Goal: Information Seeking & Learning: Find specific fact

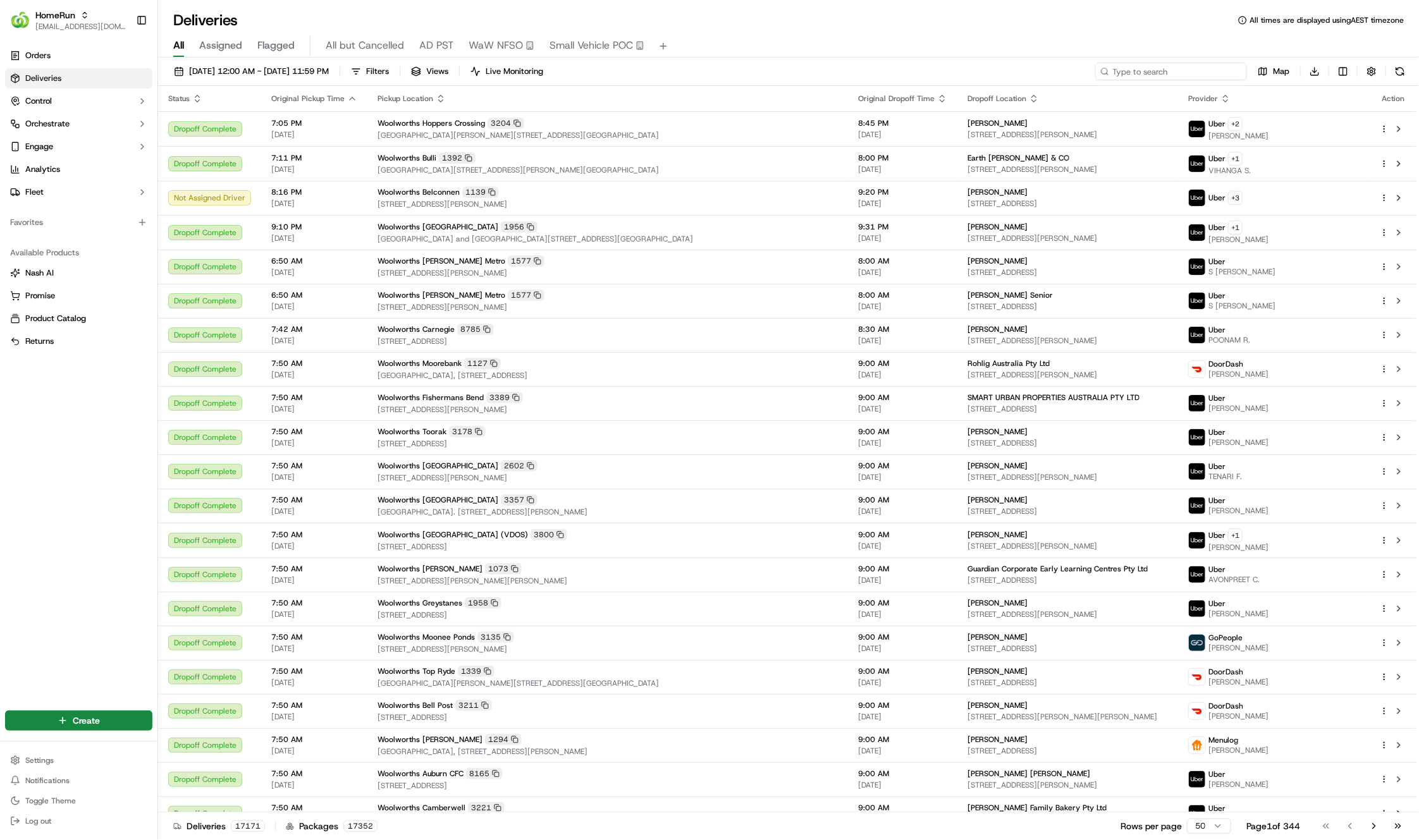
click at [1167, 75] on input at bounding box center [1171, 71] width 152 height 17
paste input "269885960"
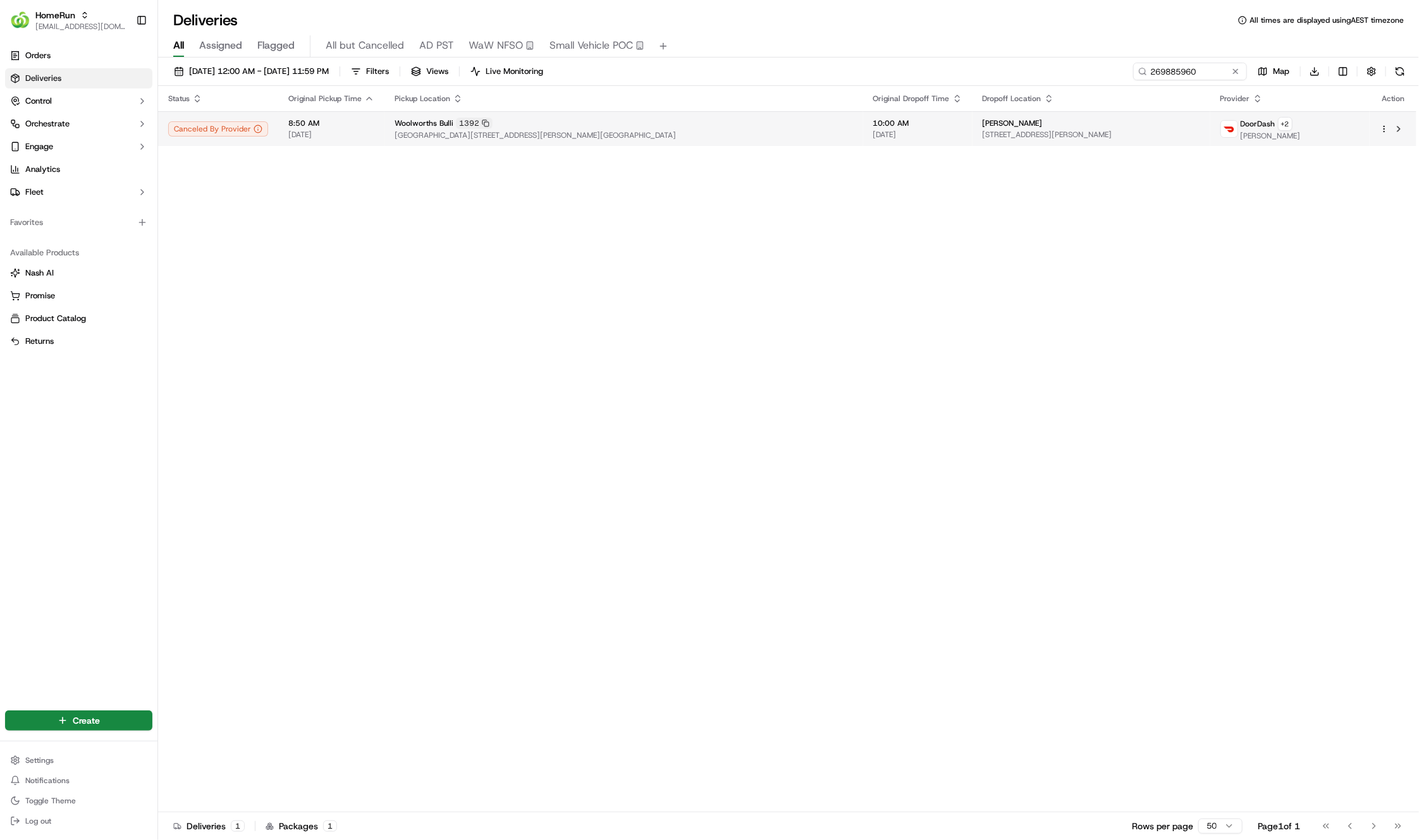
click at [563, 136] on span "[GEOGRAPHIC_DATA][STREET_ADDRESS][PERSON_NAME][GEOGRAPHIC_DATA]" at bounding box center [623, 135] width 459 height 10
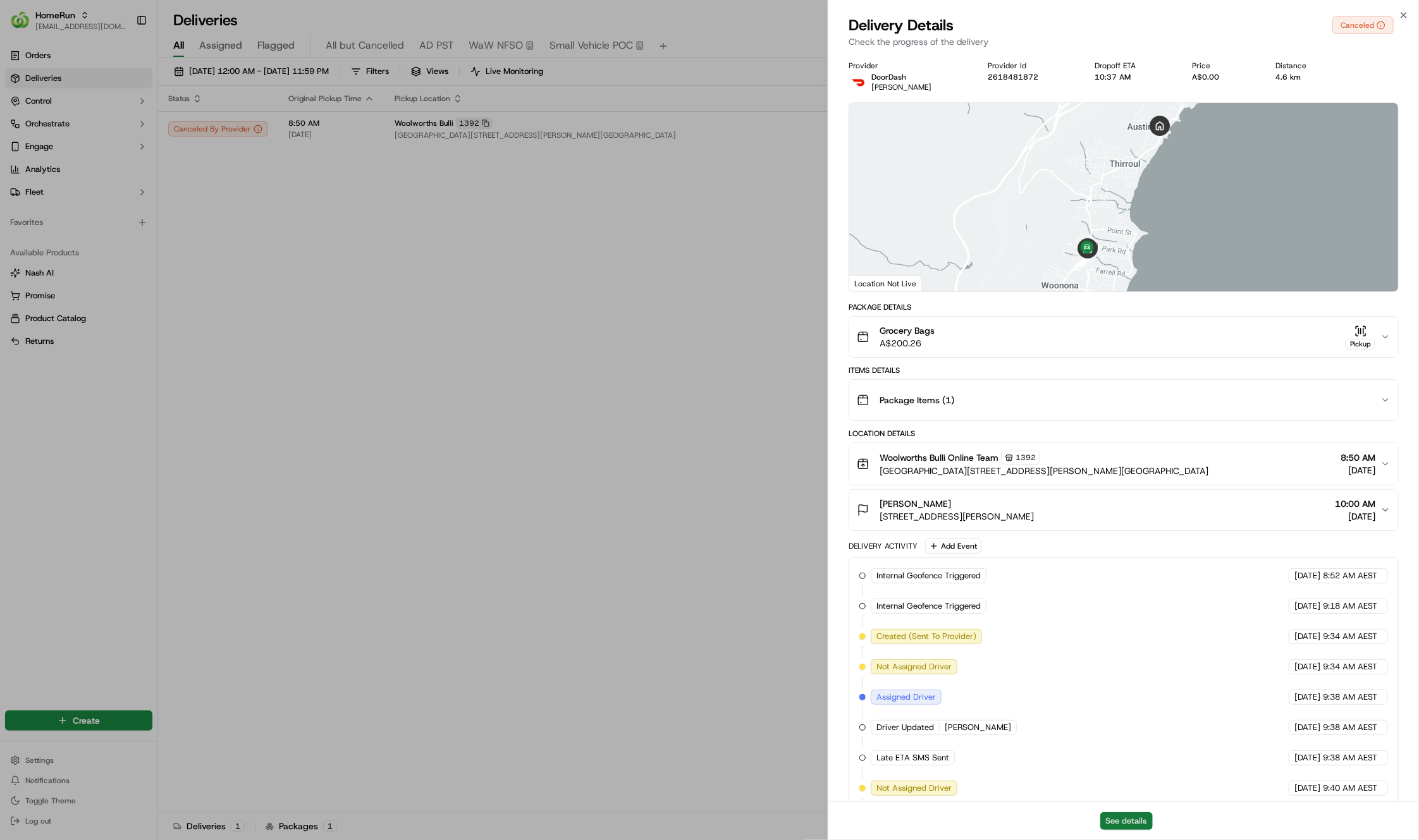
click at [1138, 815] on button "See details" at bounding box center [1127, 821] width 53 height 17
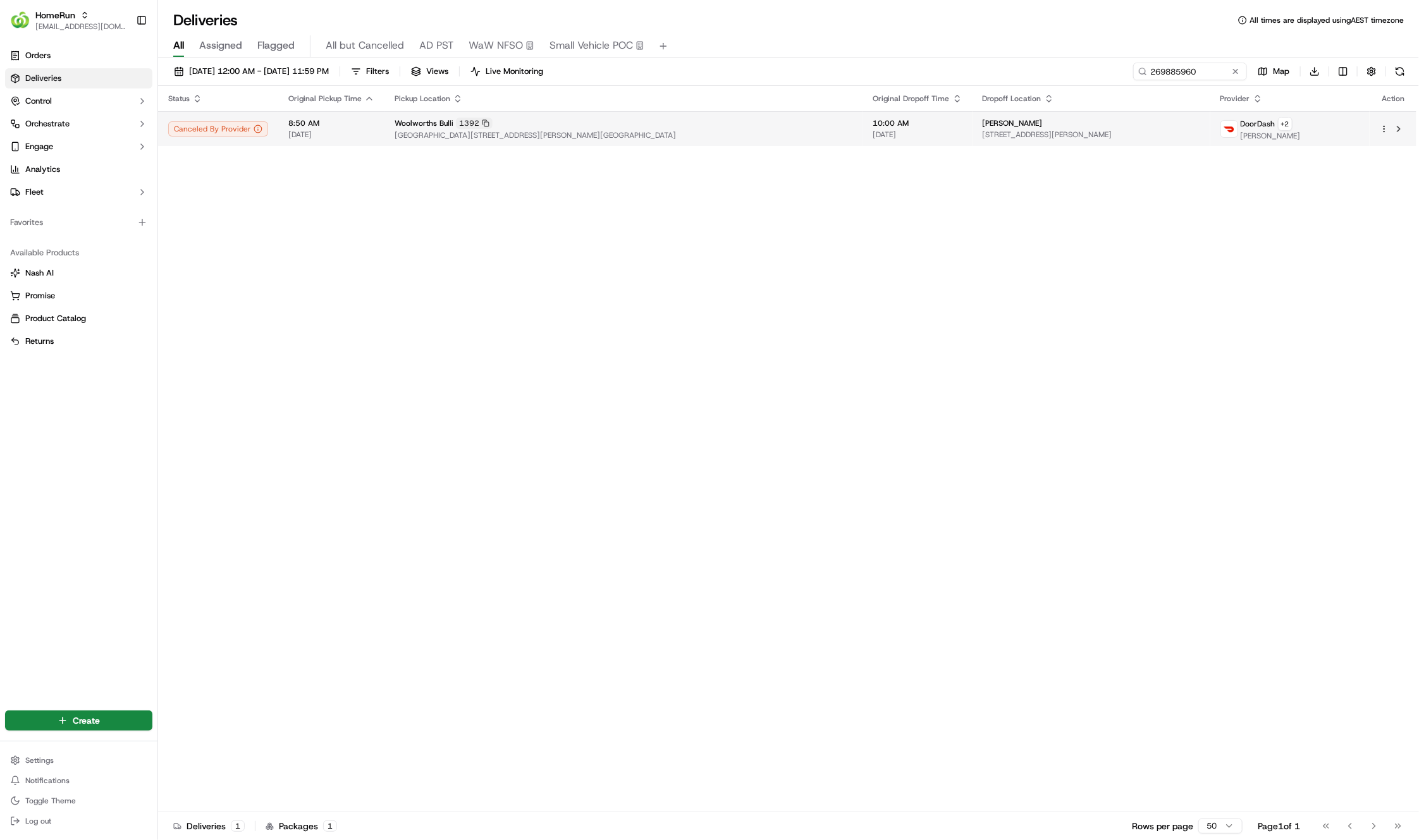
click at [513, 141] on td "Woolworths Bulli 1392 Cnr Princess Highway & Molloy Street, Bulli, NSW 2516, AU" at bounding box center [623, 128] width 478 height 35
click at [1181, 68] on input "269885960" at bounding box center [1171, 71] width 152 height 17
paste input "965568"
type input "269965568"
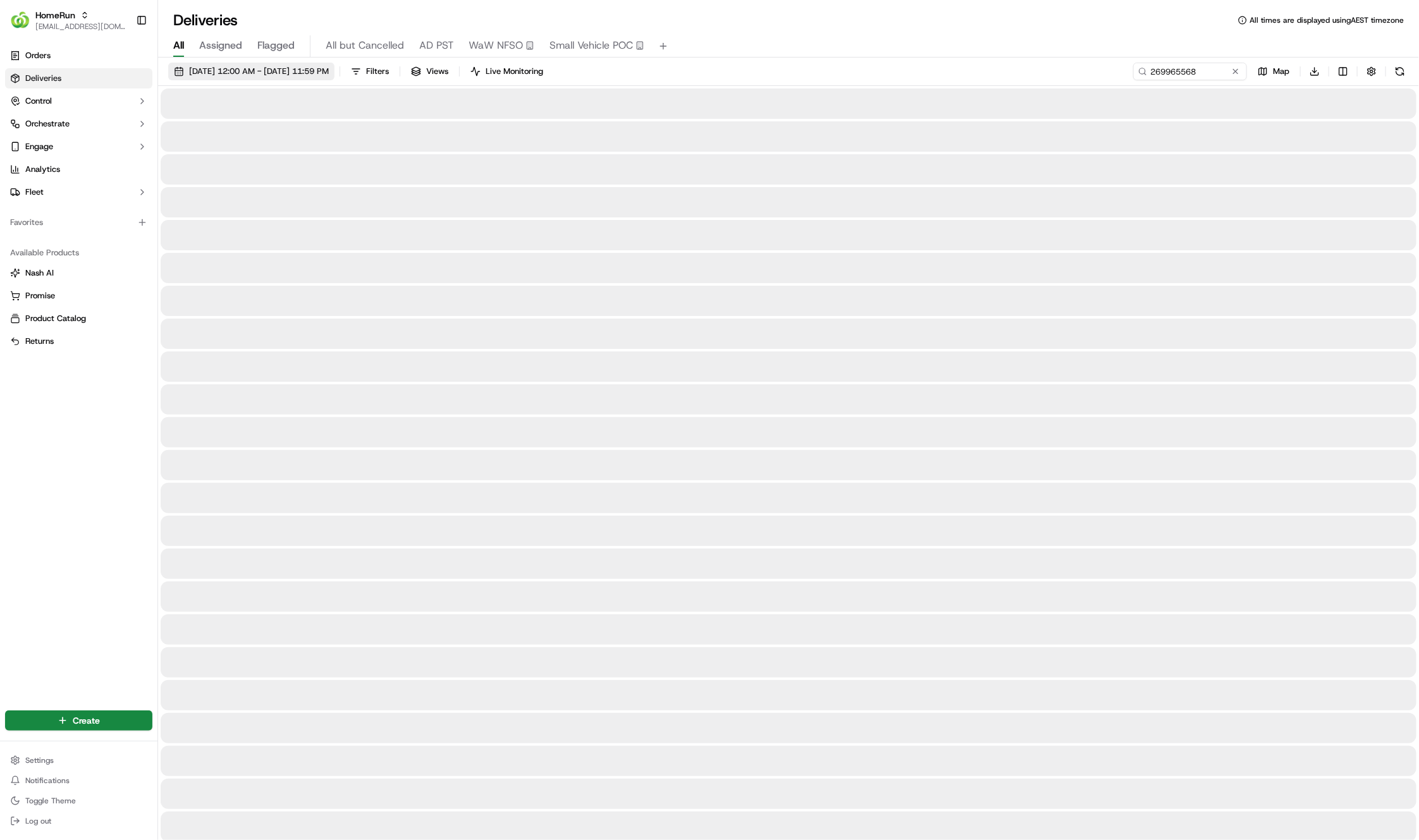
click at [278, 68] on span "18/09/2025 12:00 AM - 18/09/2025 11:59 PM" at bounding box center [259, 72] width 140 height 12
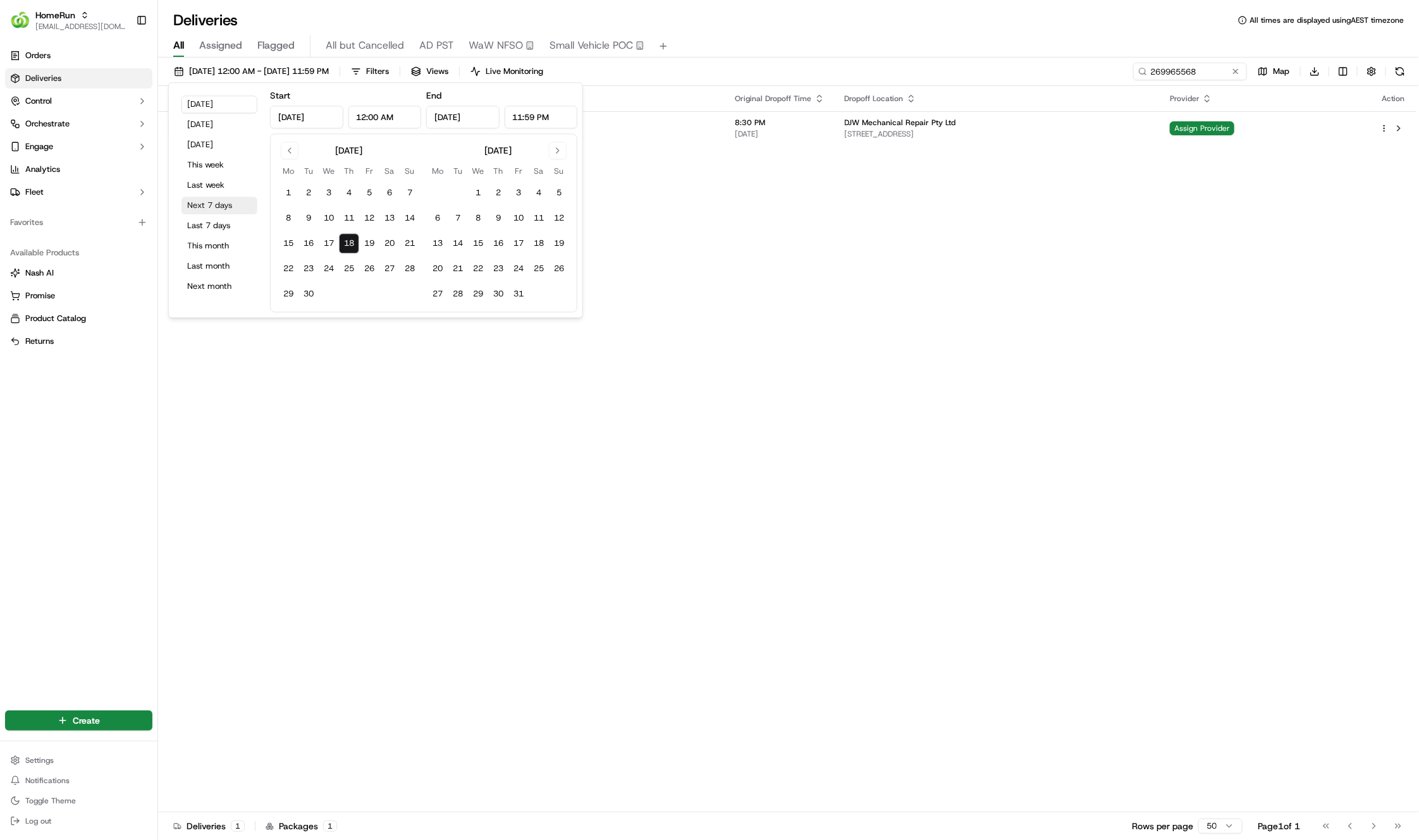
click at [220, 208] on button "Next 7 days" at bounding box center [219, 205] width 76 height 17
type input "Sep 25, 2025"
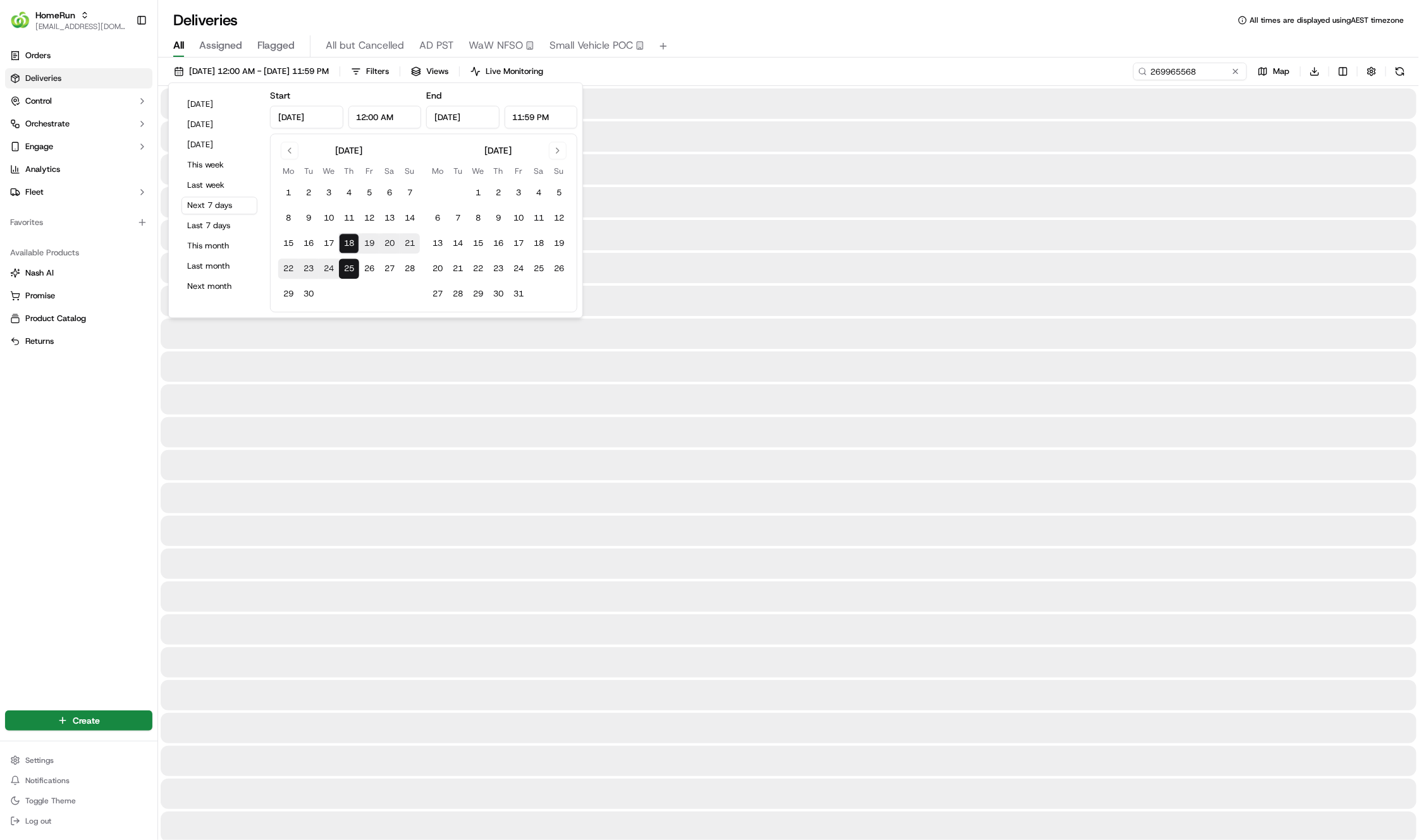
click at [885, 31] on div "All Assigned Flagged All but Cancelled AD PST WaW NFSO Small Vehicle POC" at bounding box center [788, 44] width 1261 height 27
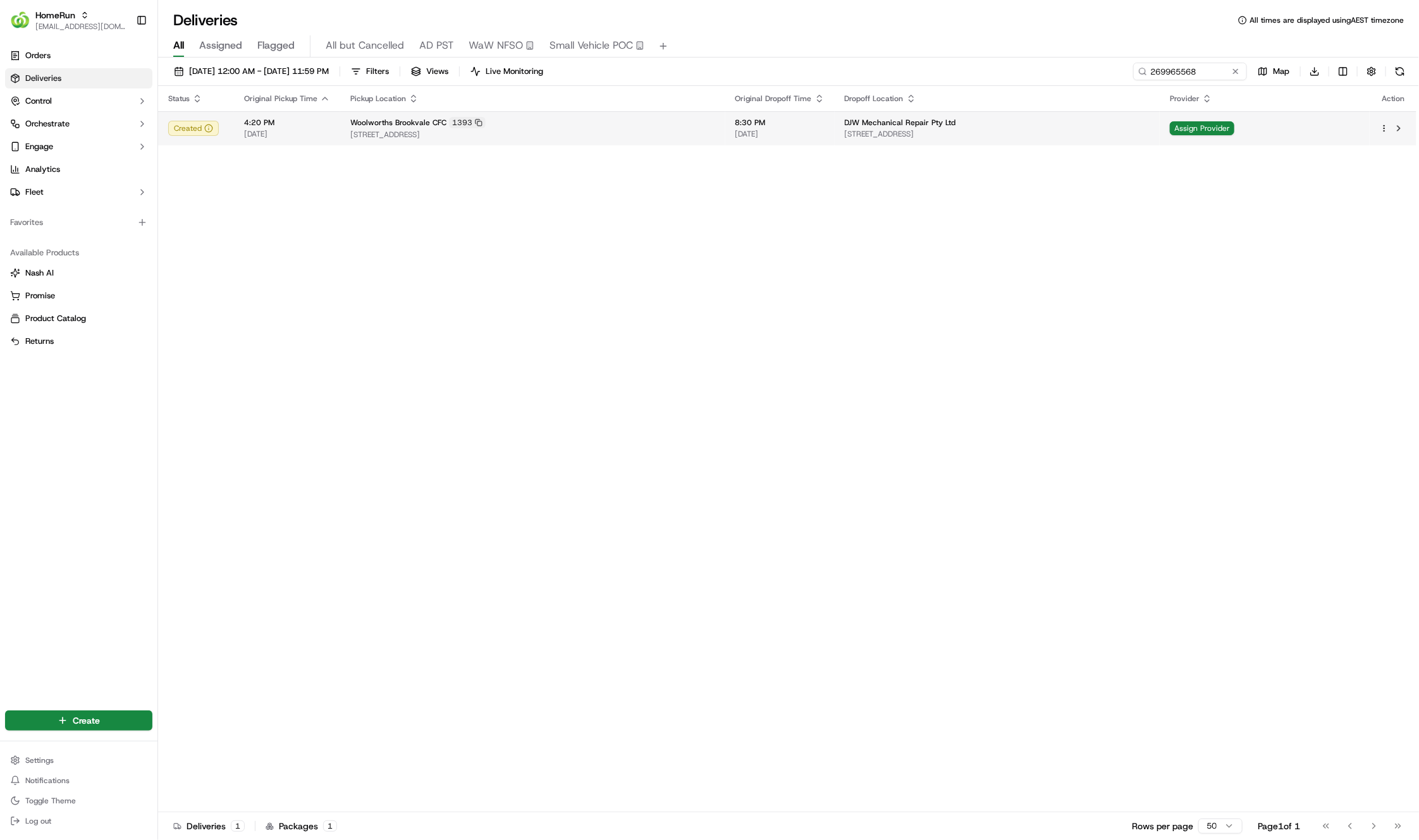
click at [585, 130] on span "114 - 120 Old Pittwater Rd, Brookvale, NSW 2100, AU" at bounding box center [532, 134] width 365 height 10
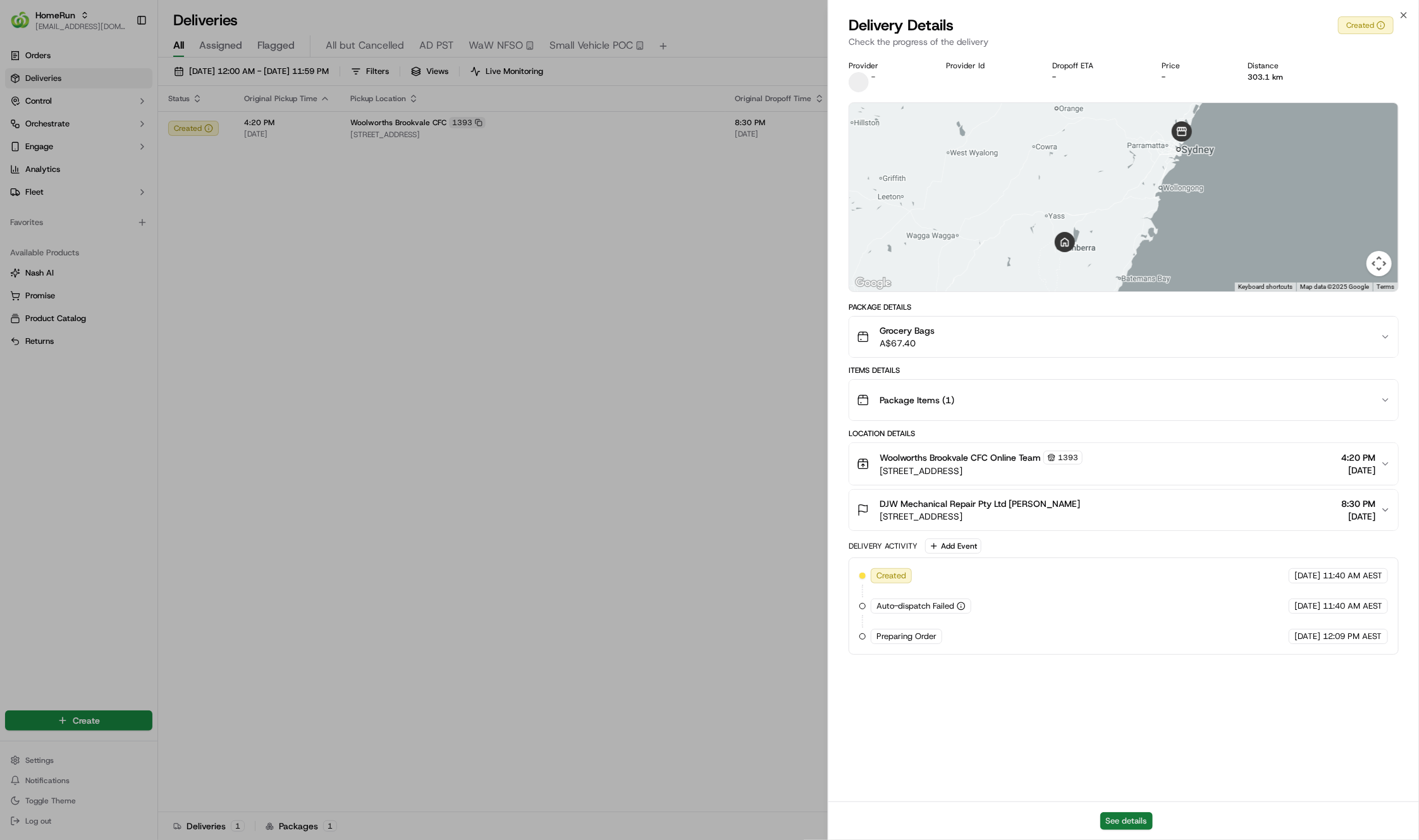
click at [1142, 820] on button "See details" at bounding box center [1127, 821] width 53 height 17
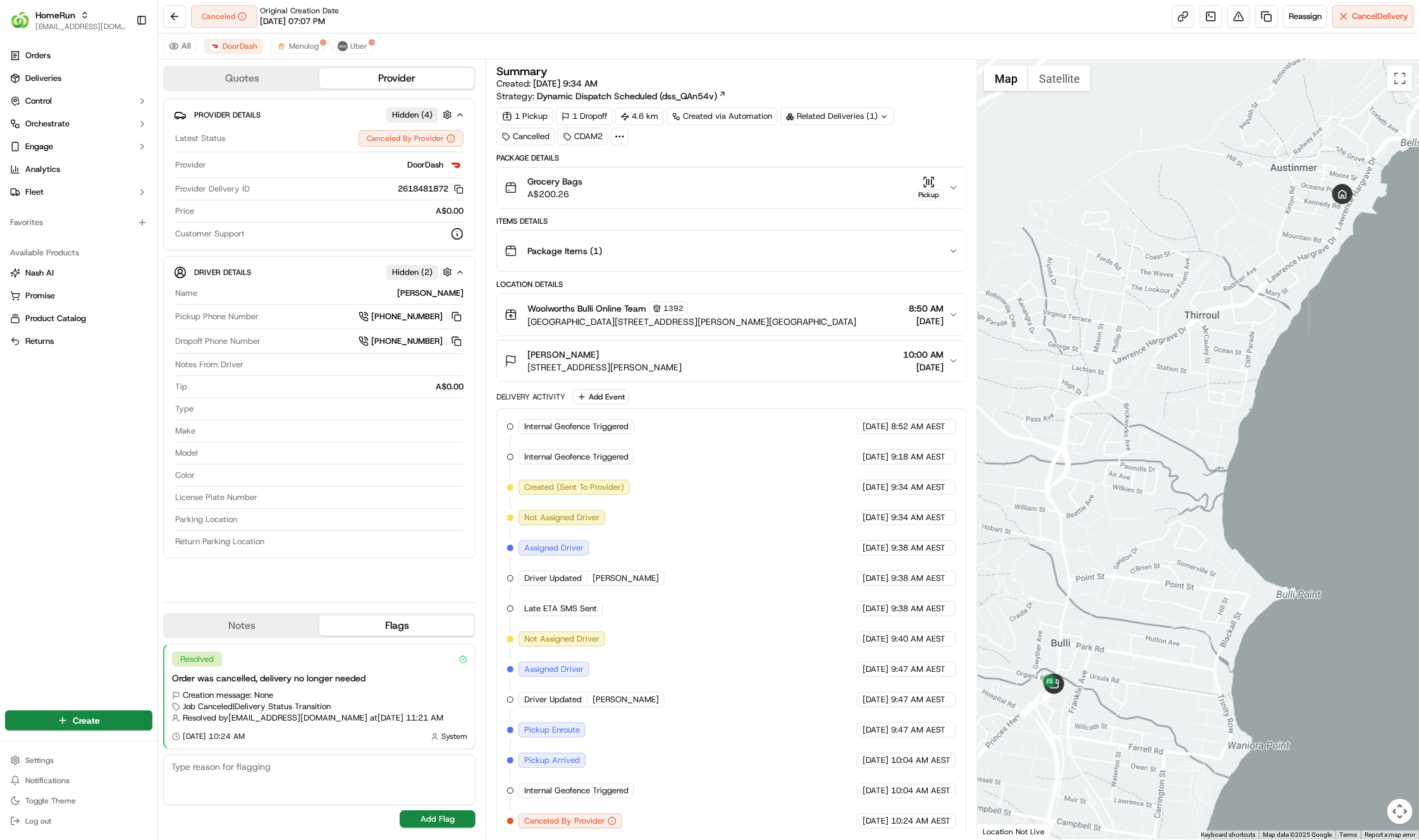
click at [616, 134] on icon at bounding box center [620, 137] width 12 height 12
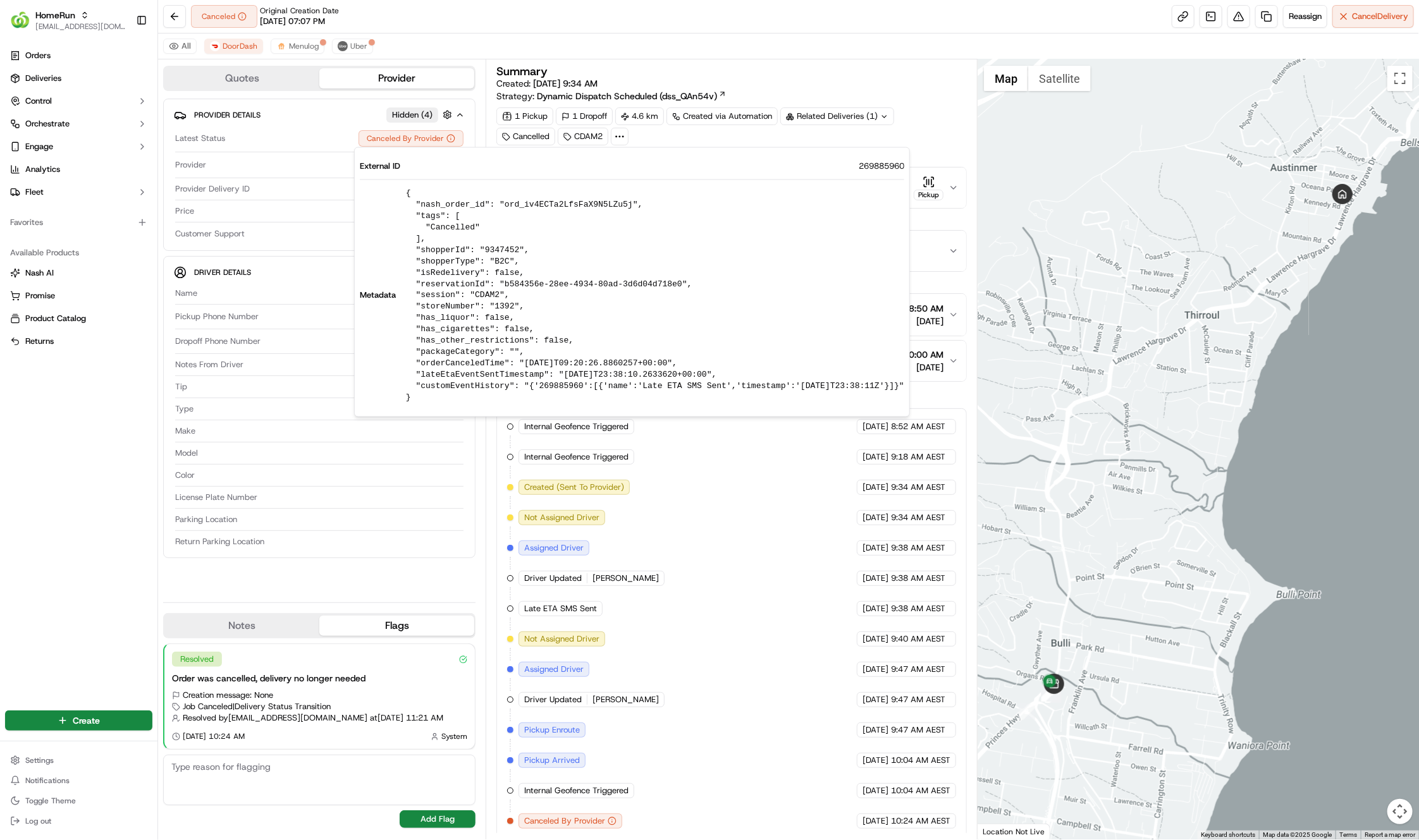
click at [40, 523] on div "Orders Deliveries Control Orchestrate Engage Analytics Fleet Favorites Availabl…" at bounding box center [78, 369] width 157 height 658
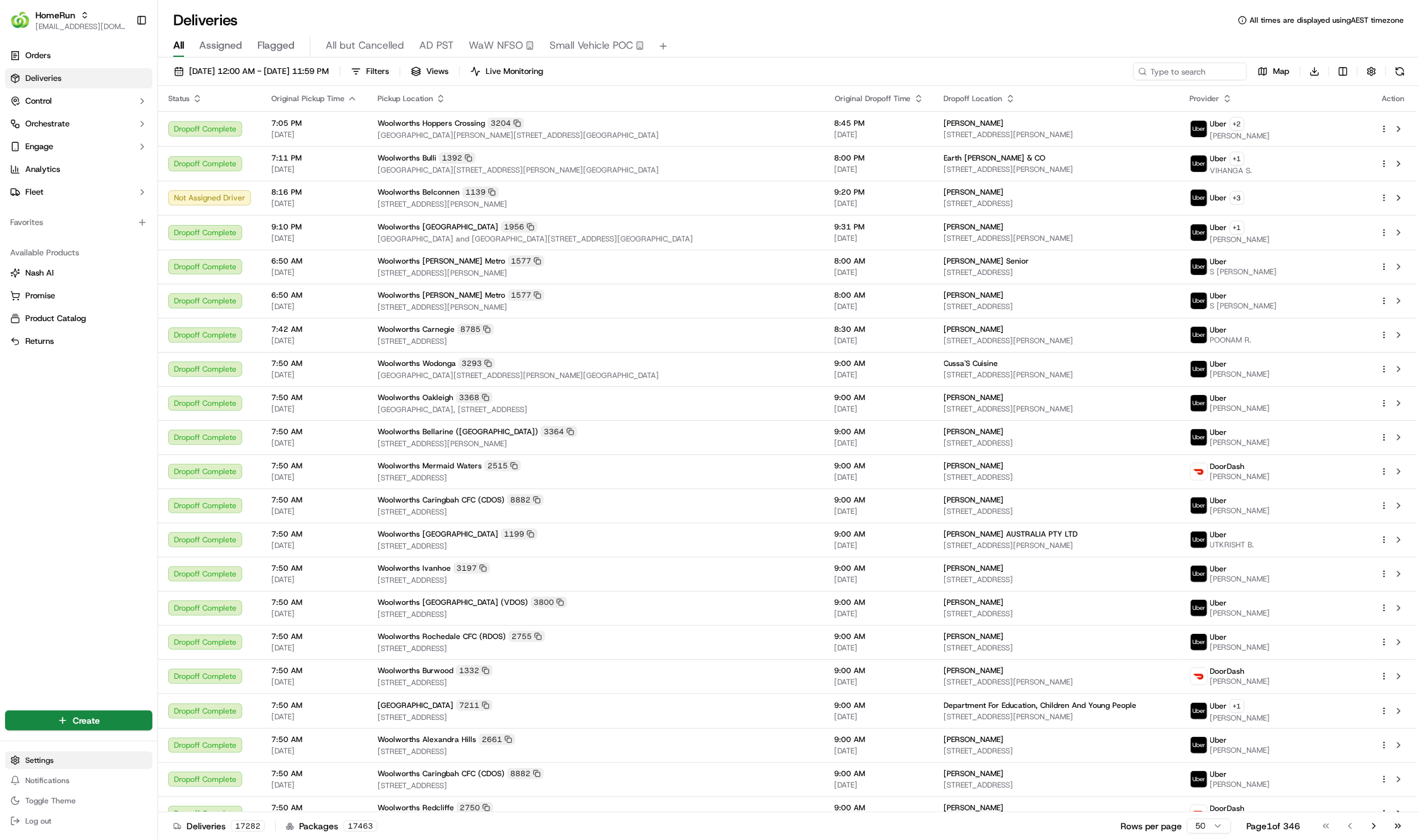
click at [44, 759] on html "HomeRun hleungkaiyuen2@woolworths.com.au Toggle Sidebar Orders Deliveries Contr…" at bounding box center [709, 420] width 1419 height 840
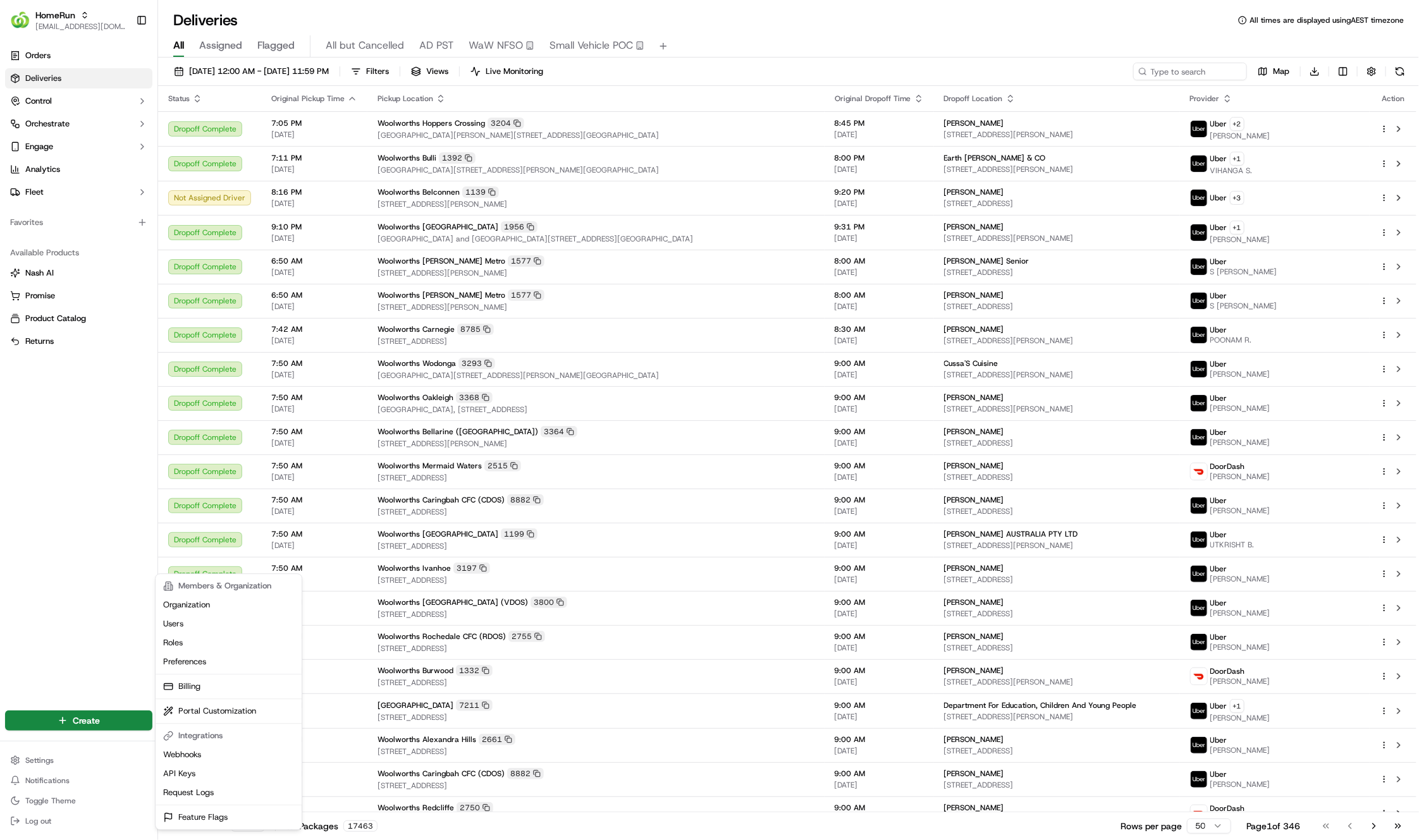
click at [50, 576] on html "HomeRun hleungkaiyuen2@woolworths.com.au Toggle Sidebar Orders Deliveries Contr…" at bounding box center [709, 420] width 1419 height 840
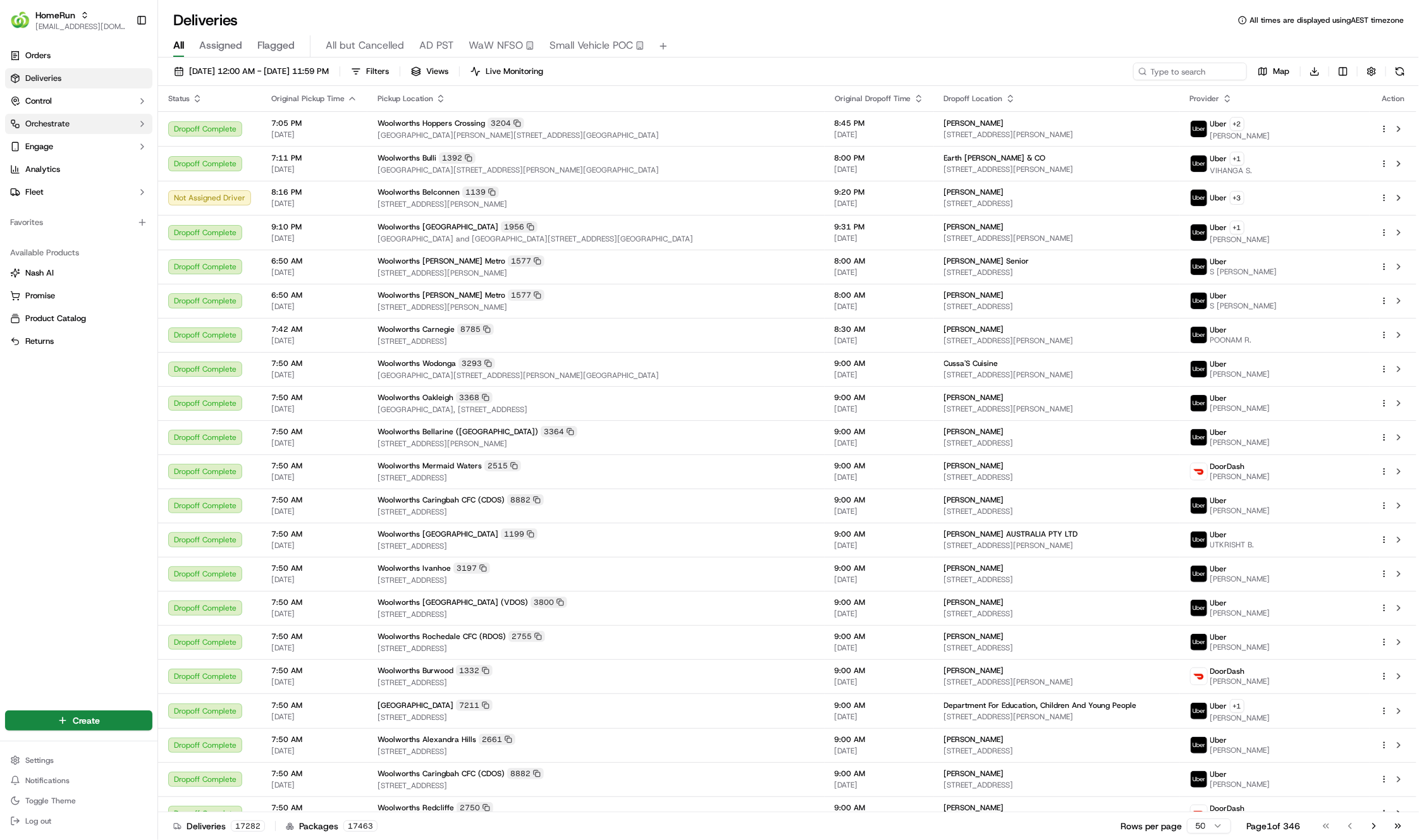
click at [83, 126] on button "Orchestrate" at bounding box center [78, 124] width 147 height 21
click at [95, 158] on link "Dispatch Strategies" at bounding box center [79, 164] width 117 height 17
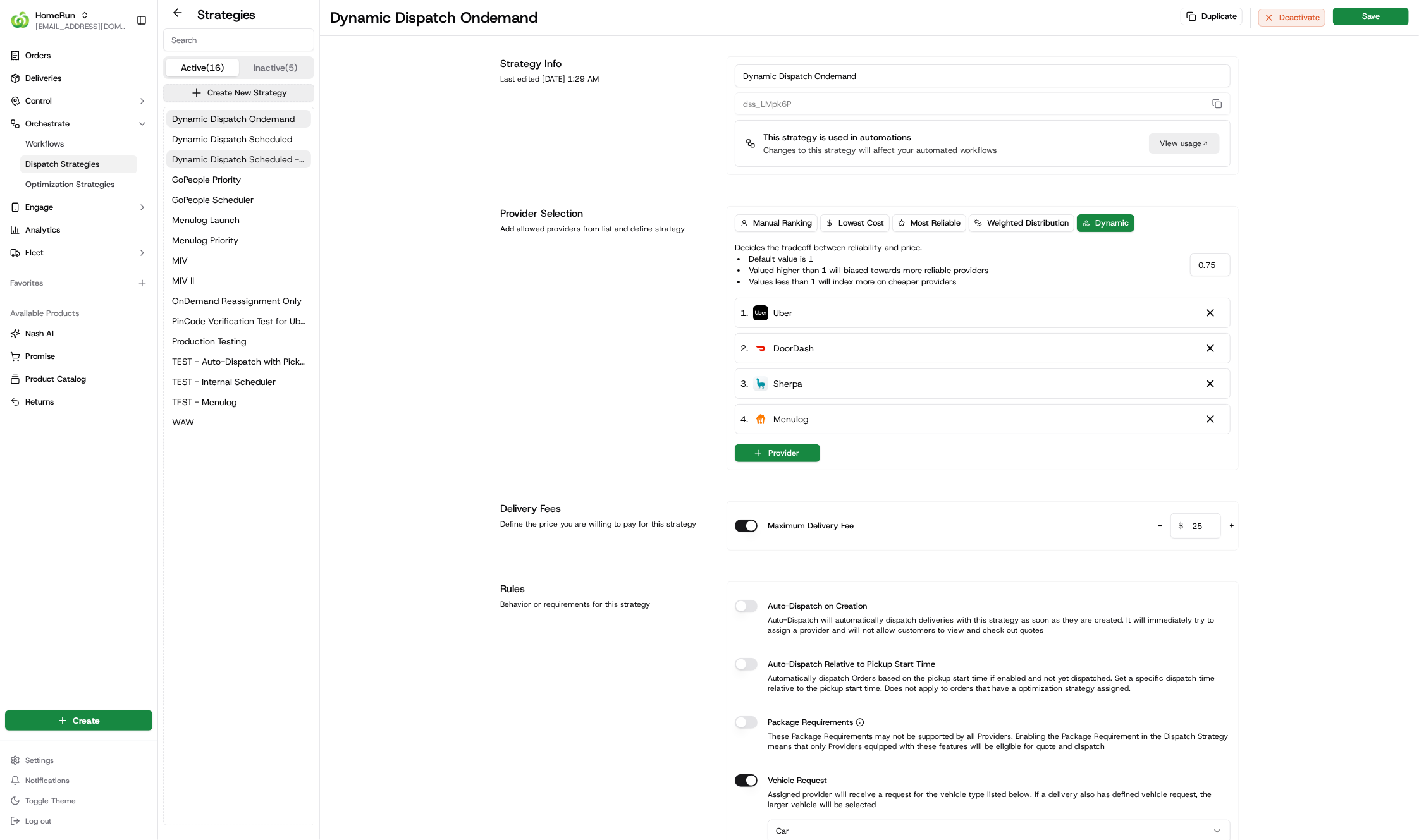
click at [249, 162] on span "Dynamic Dispatch Scheduled - Auto Dispatch Relative to PST" at bounding box center [239, 159] width 133 height 12
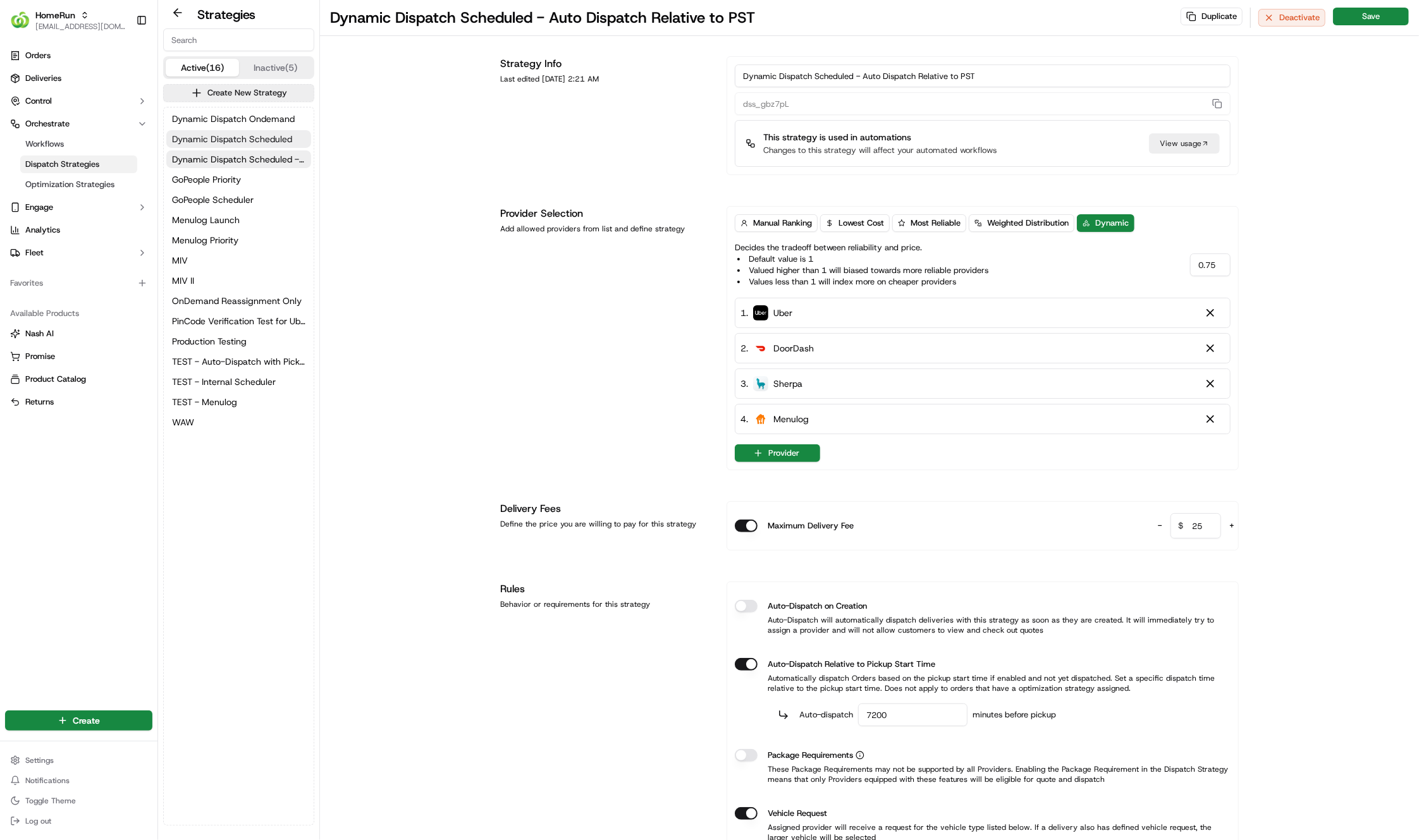
click at [249, 143] on span "Dynamic Dispatch Scheduled" at bounding box center [232, 138] width 120 height 12
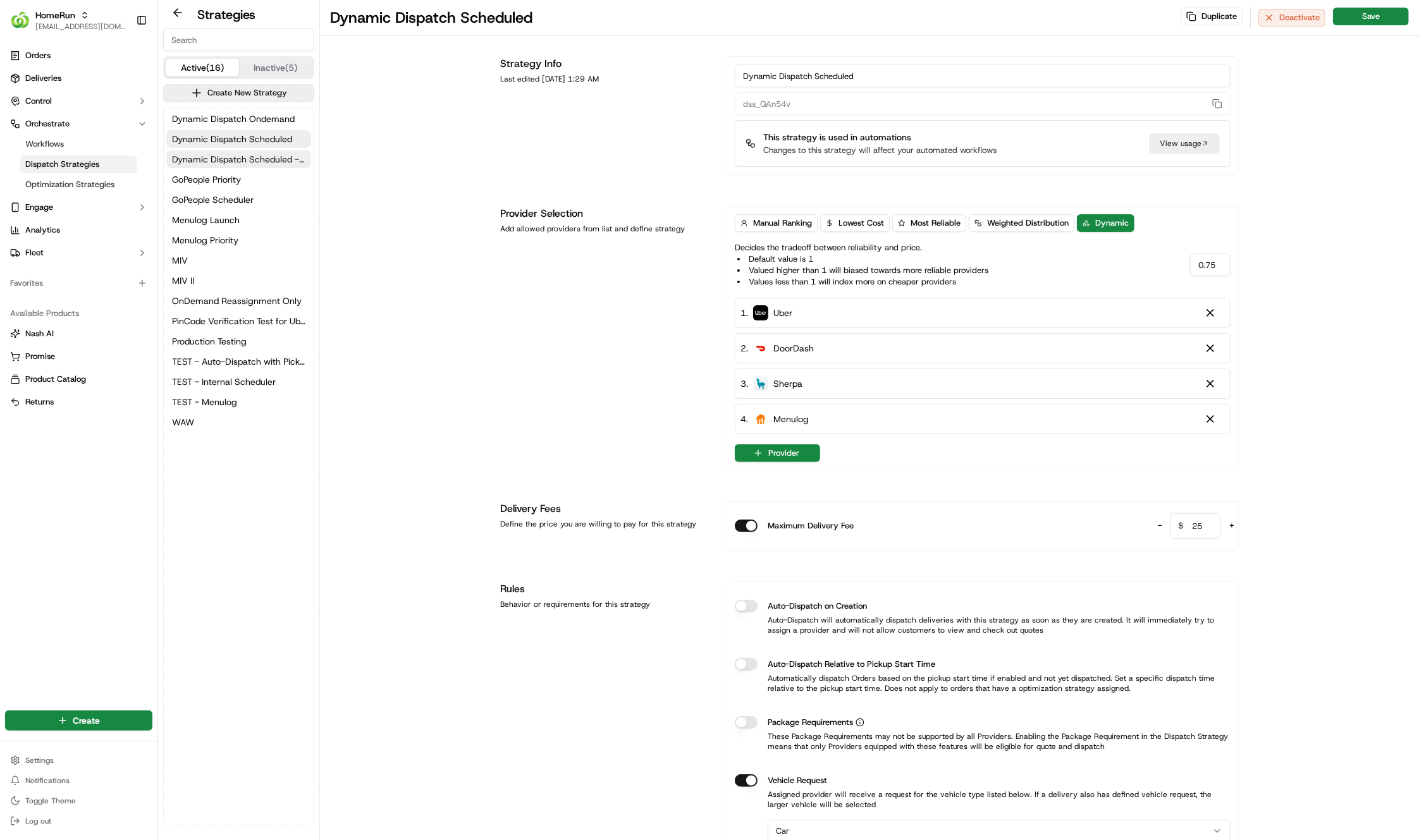
click at [250, 156] on span "Dynamic Dispatch Scheduled - Auto Dispatch Relative to PST" at bounding box center [239, 159] width 133 height 12
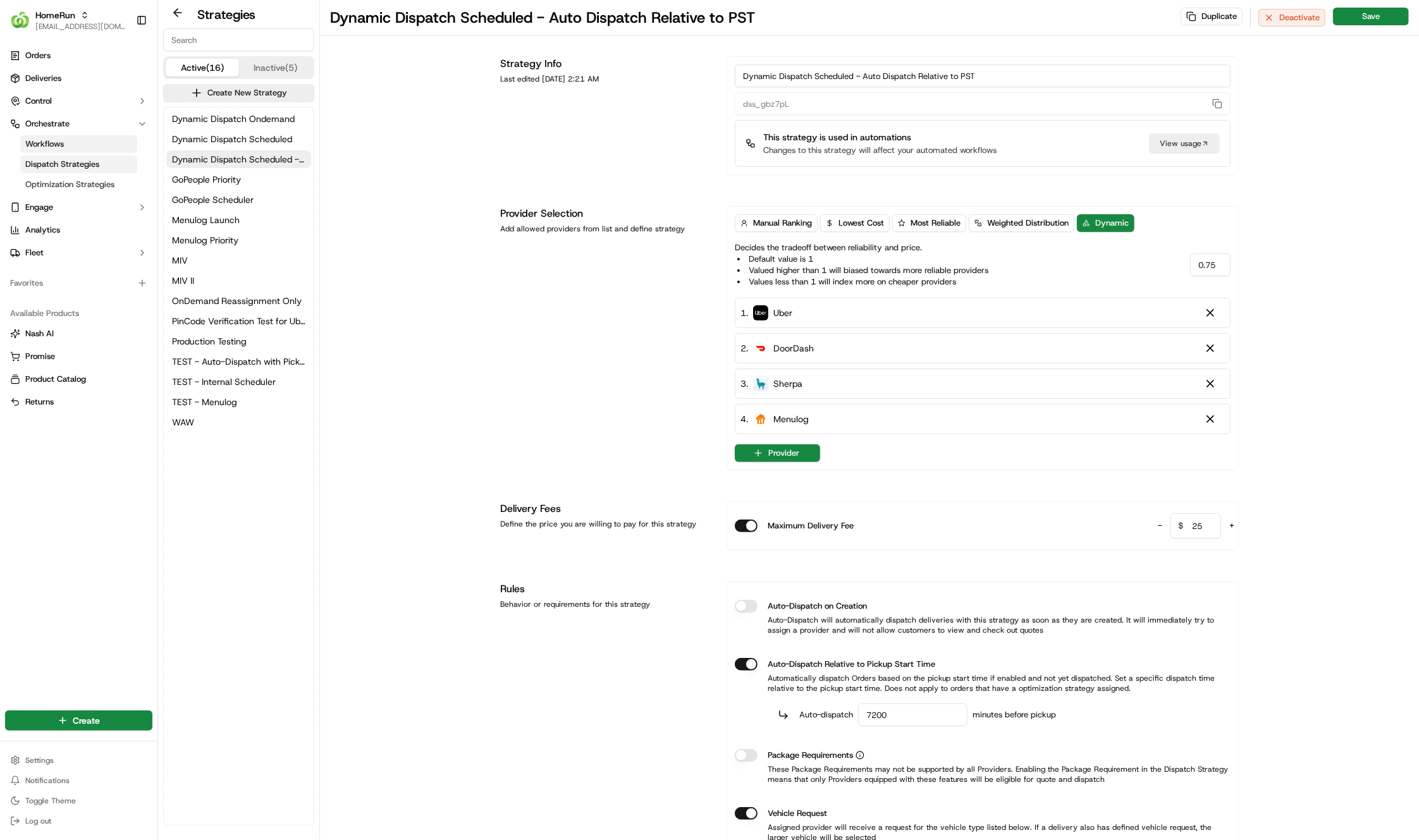
click at [61, 138] on link "Workflows" at bounding box center [79, 143] width 117 height 17
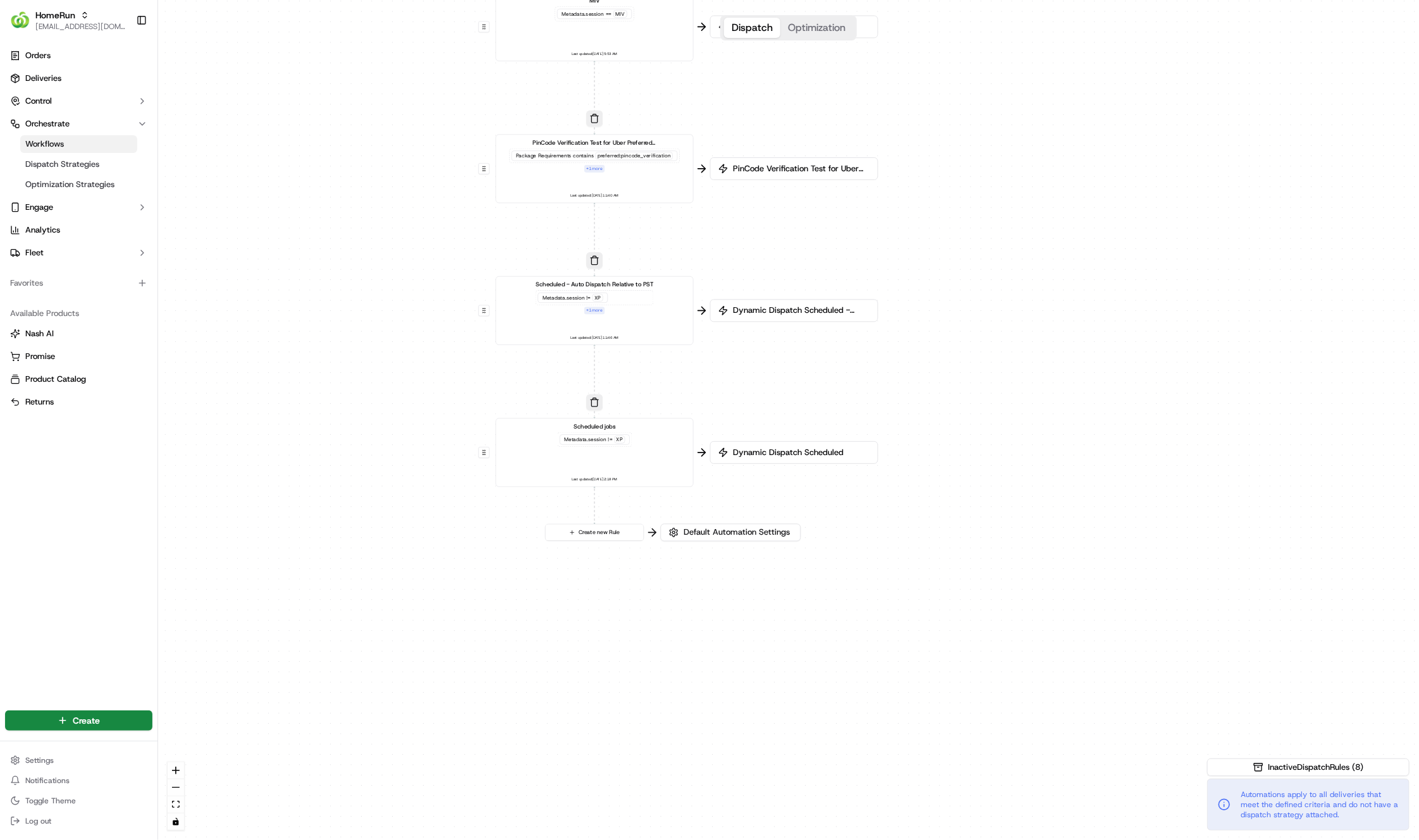
drag, startPoint x: 1062, startPoint y: 704, endPoint x: 996, endPoint y: 385, distance: 325.8
click at [996, 385] on div "0 0 0 0 0 0 0 0 Order / Delivery Received WAW Metadata .session == SO Last upda…" at bounding box center [788, 420] width 1261 height 840
click at [783, 312] on span "Dynamic Dispatch Scheduled - Auto Dispatch Relative to PST" at bounding box center [801, 310] width 139 height 12
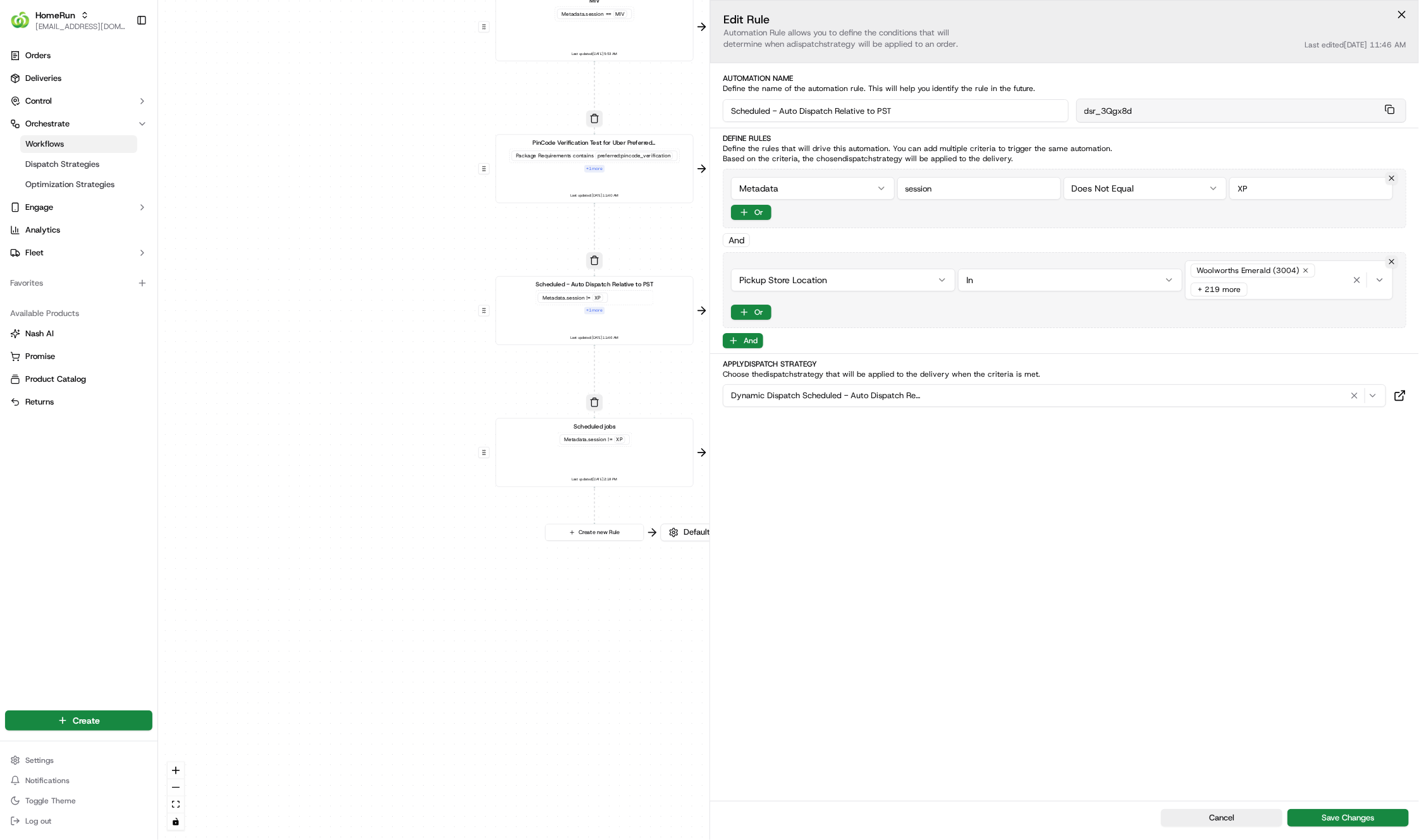
click at [404, 296] on div "0 0 0 0 0 0 0 0 Order / Delivery Received WAW Metadata .session == SO Last upda…" at bounding box center [788, 420] width 1261 height 840
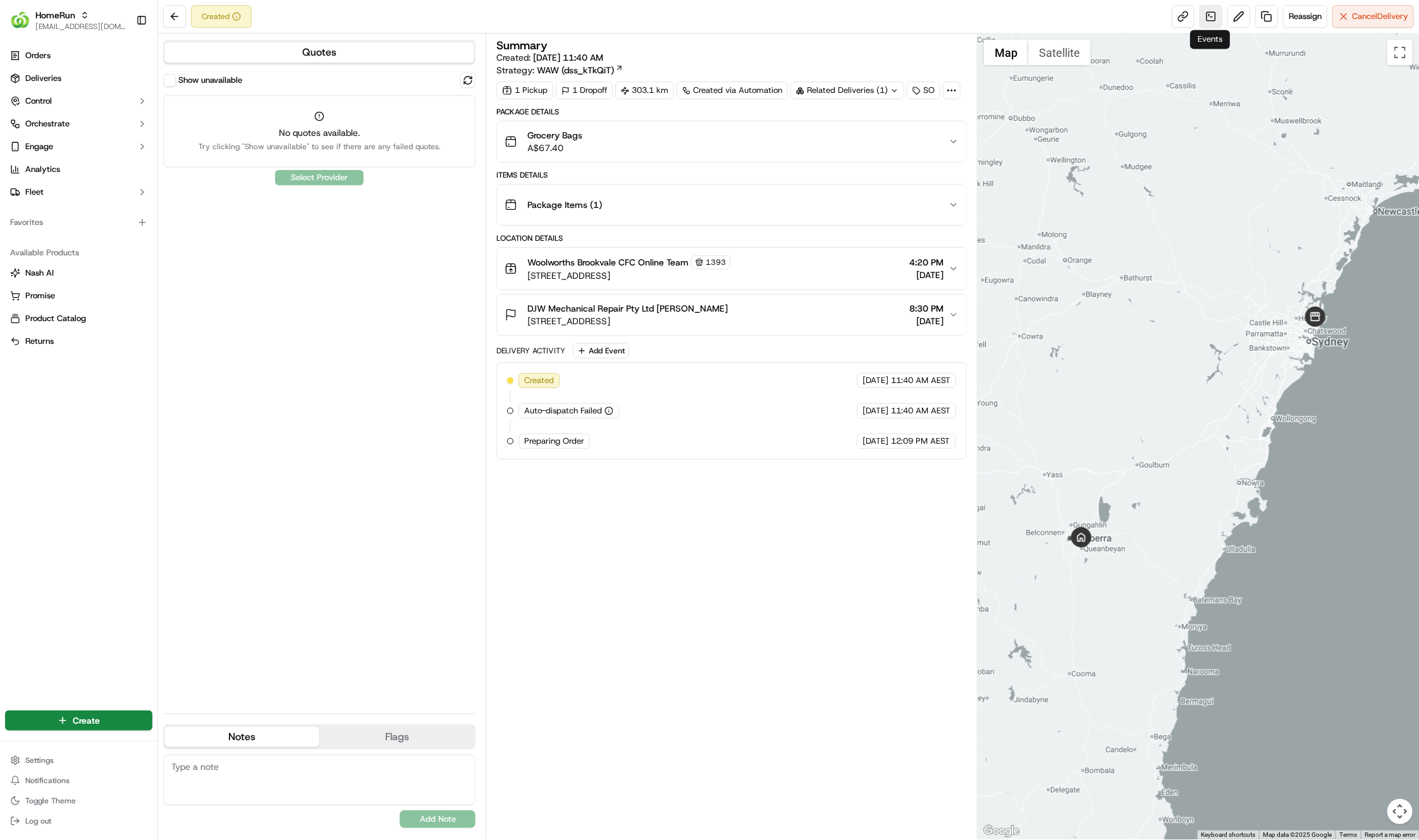
click at [1218, 9] on link at bounding box center [1211, 16] width 23 height 23
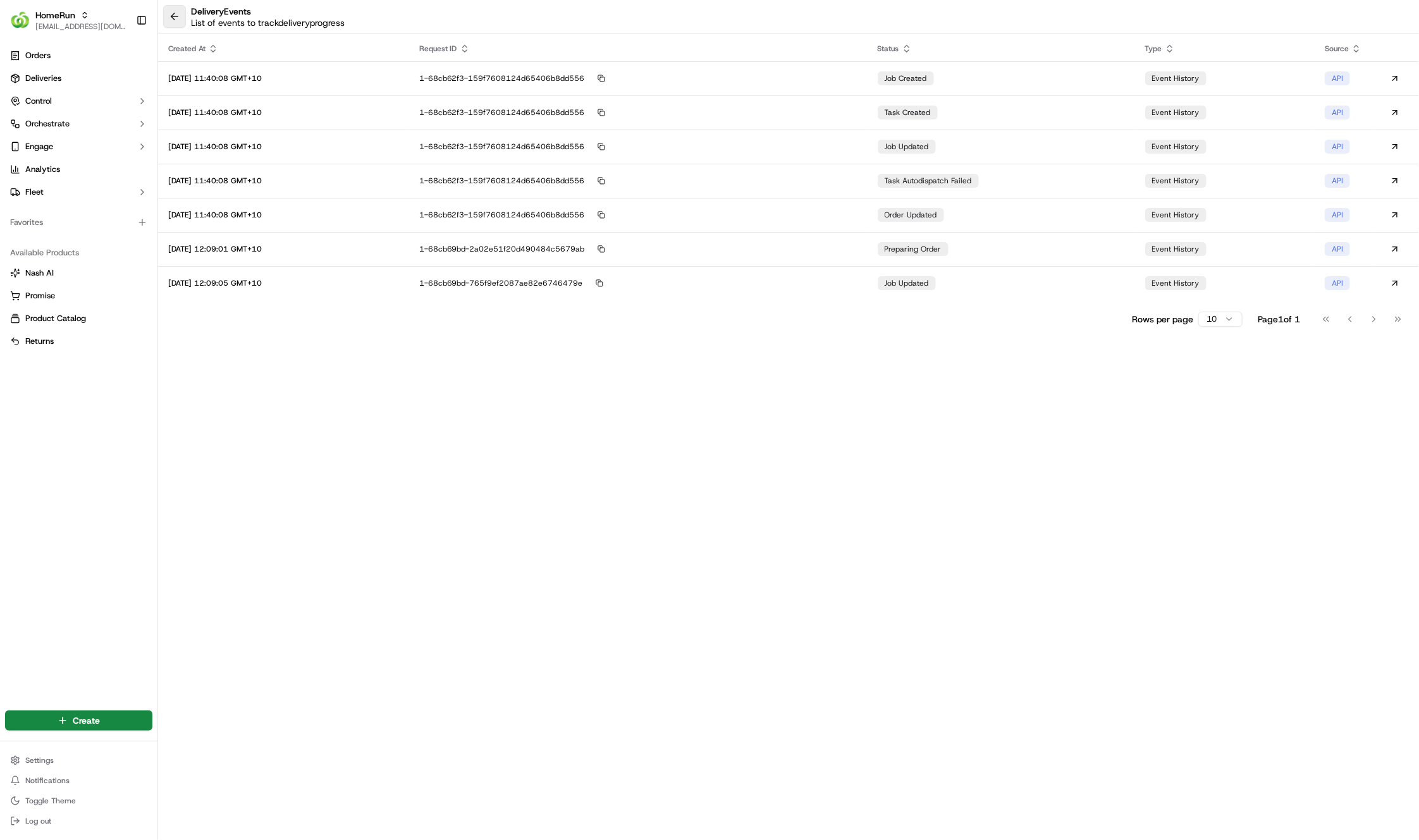
click at [167, 17] on button at bounding box center [175, 16] width 23 height 23
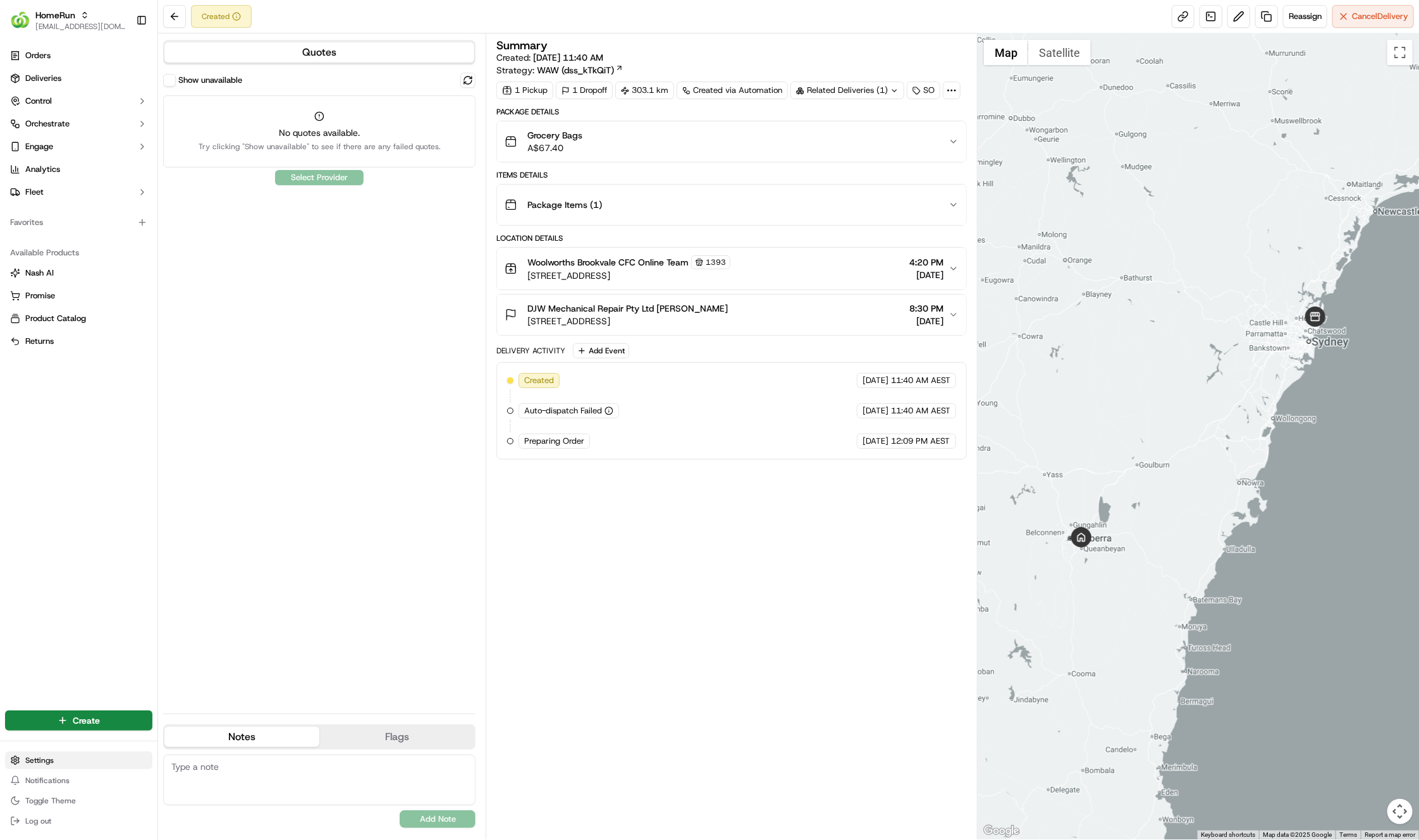
click at [38, 759] on html "HomeRun hleungkaiyuen2@woolworths.com.au Toggle Sidebar Orders Deliveries Contr…" at bounding box center [709, 420] width 1419 height 840
click at [204, 789] on link "Request Logs" at bounding box center [228, 792] width 141 height 19
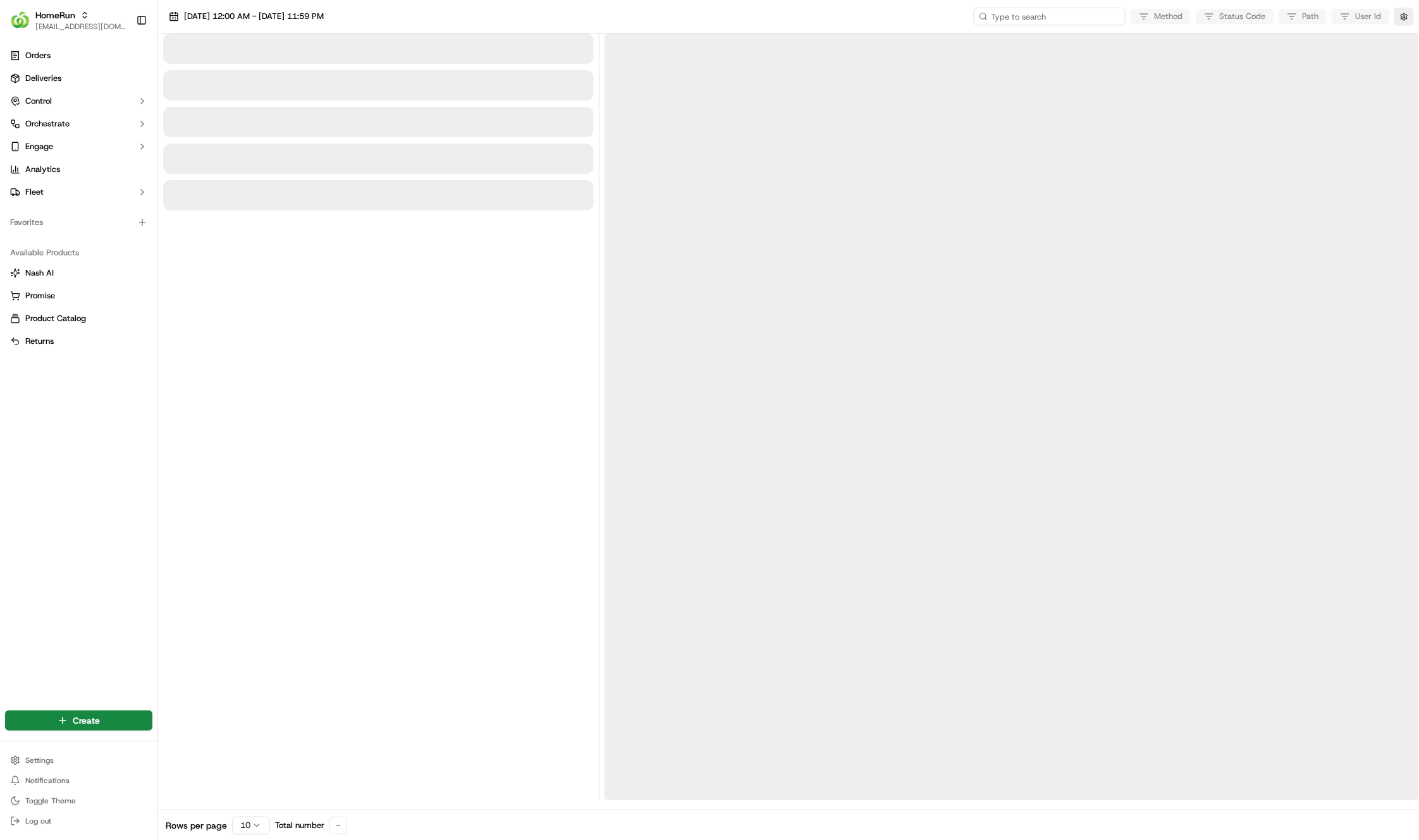
click at [1053, 11] on input at bounding box center [1049, 16] width 152 height 17
paste input "job_JjVpooeqnw2PDNPxeGFeSf"
type input "job_JjVpooeqnw2PDNPxeGFeSf"
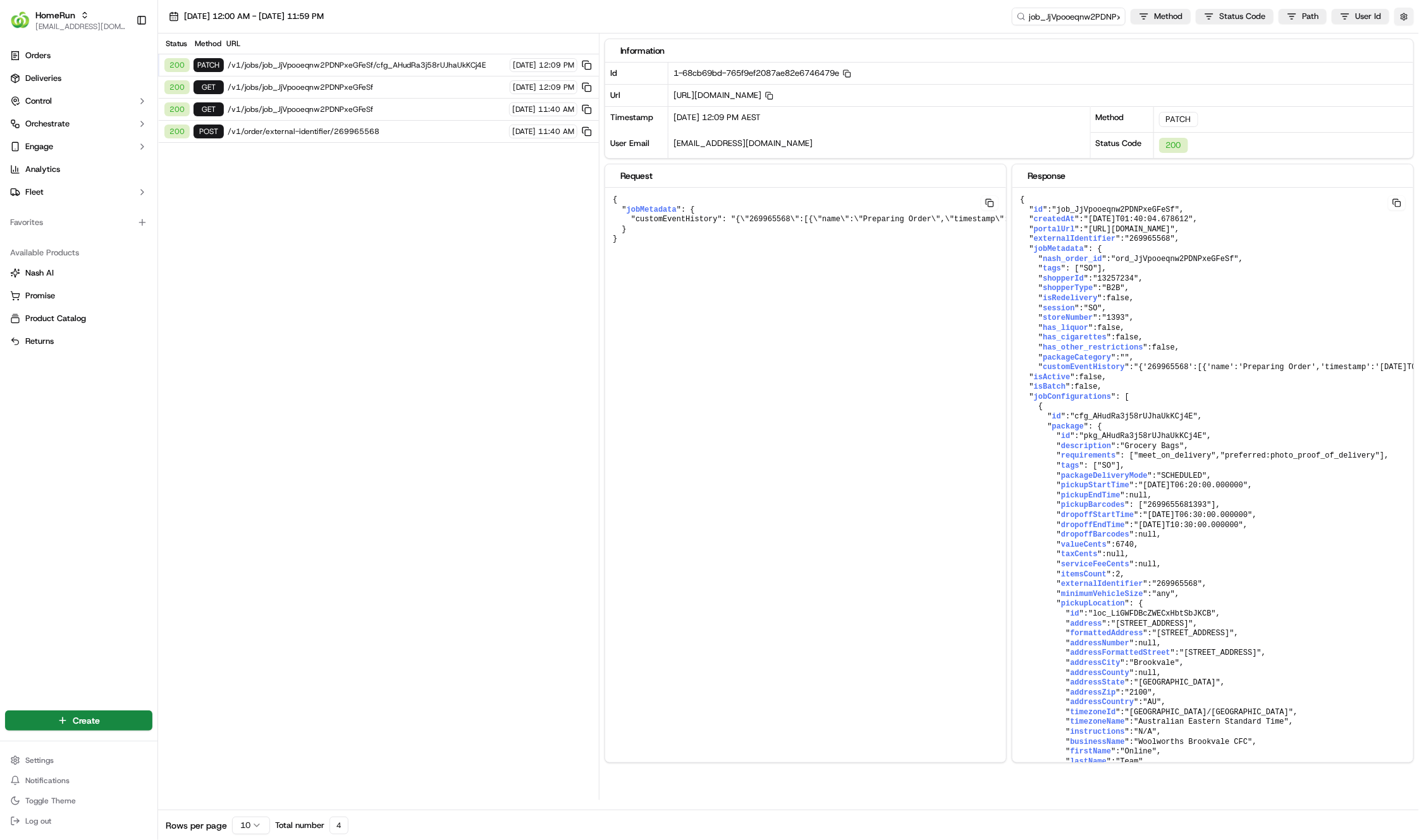
click at [1398, 19] on button "button" at bounding box center [1404, 16] width 20 height 17
click at [1402, 39] on button "Display Only Provider Logs" at bounding box center [1406, 39] width 10 height 10
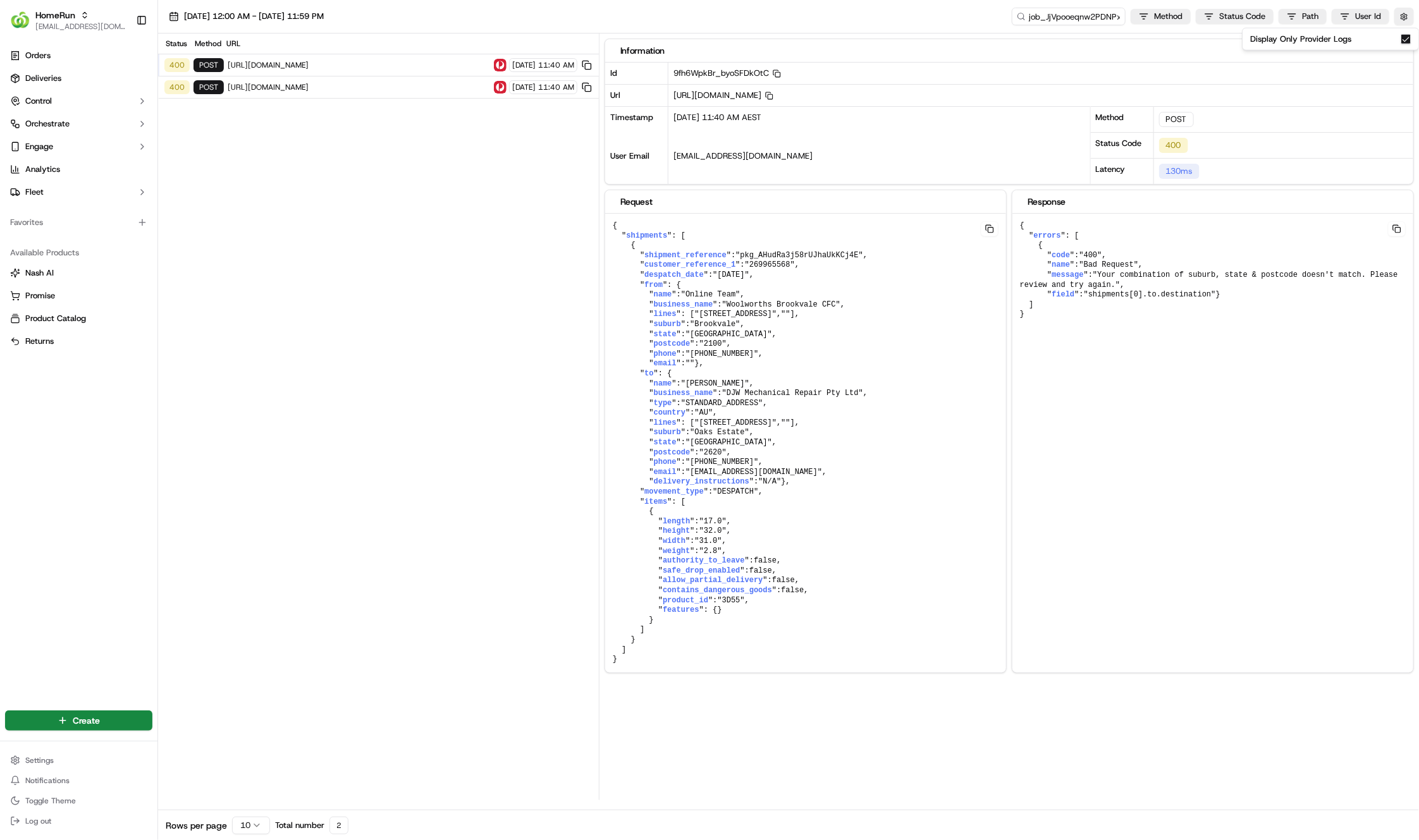
click at [326, 169] on div "Status Method URL 400 POST https://digitalapi.auspost.com.au/shipping/v1/shipme…" at bounding box center [378, 417] width 441 height 767
click at [305, 86] on span "https://digitalapi.auspost.com.au/shipping/v1/shipments/validation" at bounding box center [358, 87] width 263 height 10
click at [309, 64] on span "https://digitalapi.auspost.com.au/shipping/v1/shipments/validation" at bounding box center [358, 65] width 263 height 10
click at [305, 93] on div "400 POST https://digitalapi.auspost.com.au/shipping/v1/shipments/validation 18/…" at bounding box center [378, 87] width 441 height 22
click at [304, 83] on span "https://digitalapi.auspost.com.au/shipping/v1/shipments/validation" at bounding box center [358, 87] width 263 height 10
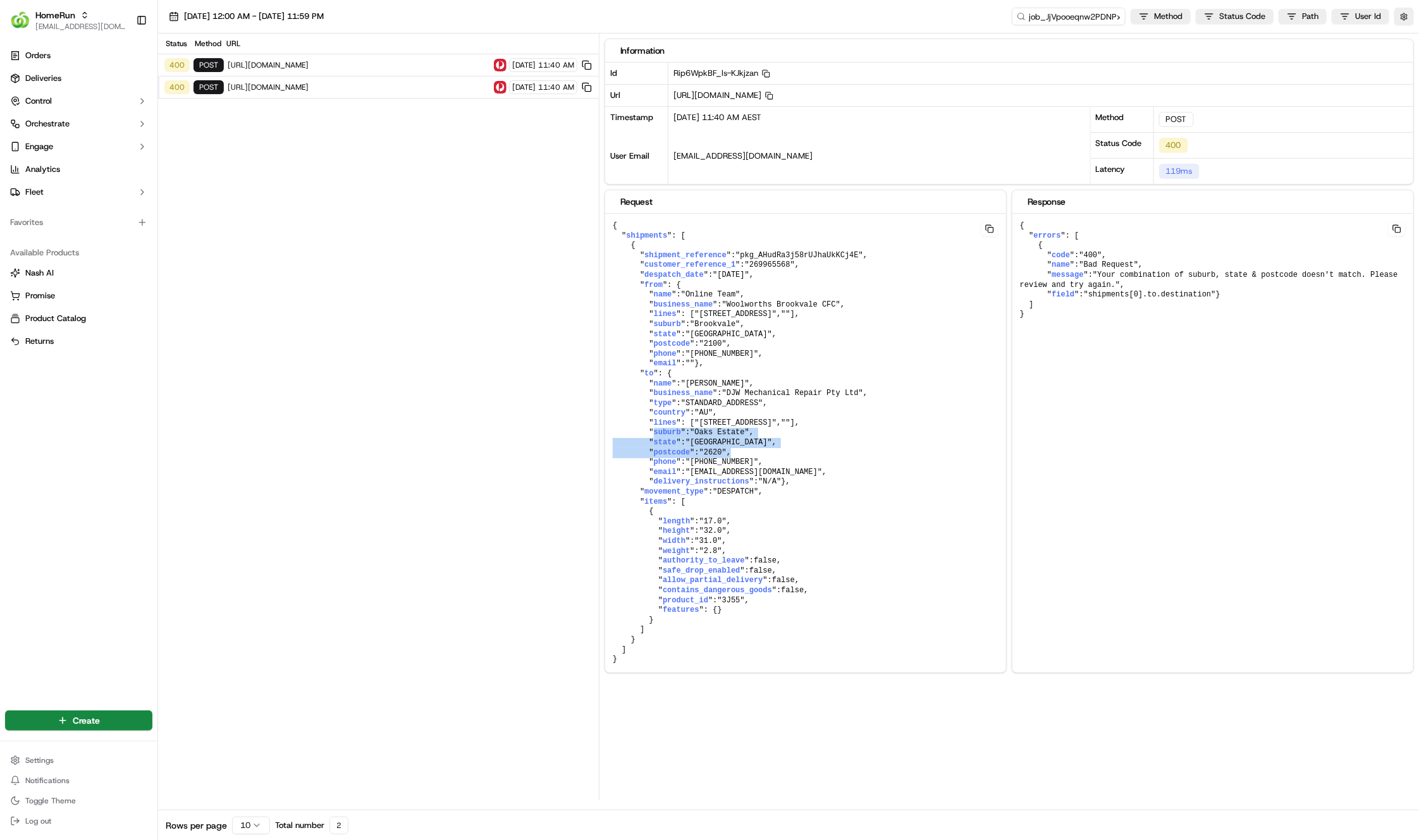
drag, startPoint x: 728, startPoint y: 521, endPoint x: 605, endPoint y: 503, distance: 124.3
click at [605, 503] on pre "{ " shipments ": [ { " shipment_reference ": "pkg_AHudRa3j58rUJhaUkKCj4E" , " c…" at bounding box center [805, 443] width 401 height 459
click at [693, 447] on span ""NSW"" at bounding box center [728, 442] width 86 height 9
drag, startPoint x: 691, startPoint y: 502, endPoint x: 737, endPoint y: 497, distance: 46.3
click at [737, 437] on span ""Oaks Estate"" at bounding box center [720, 432] width 59 height 9
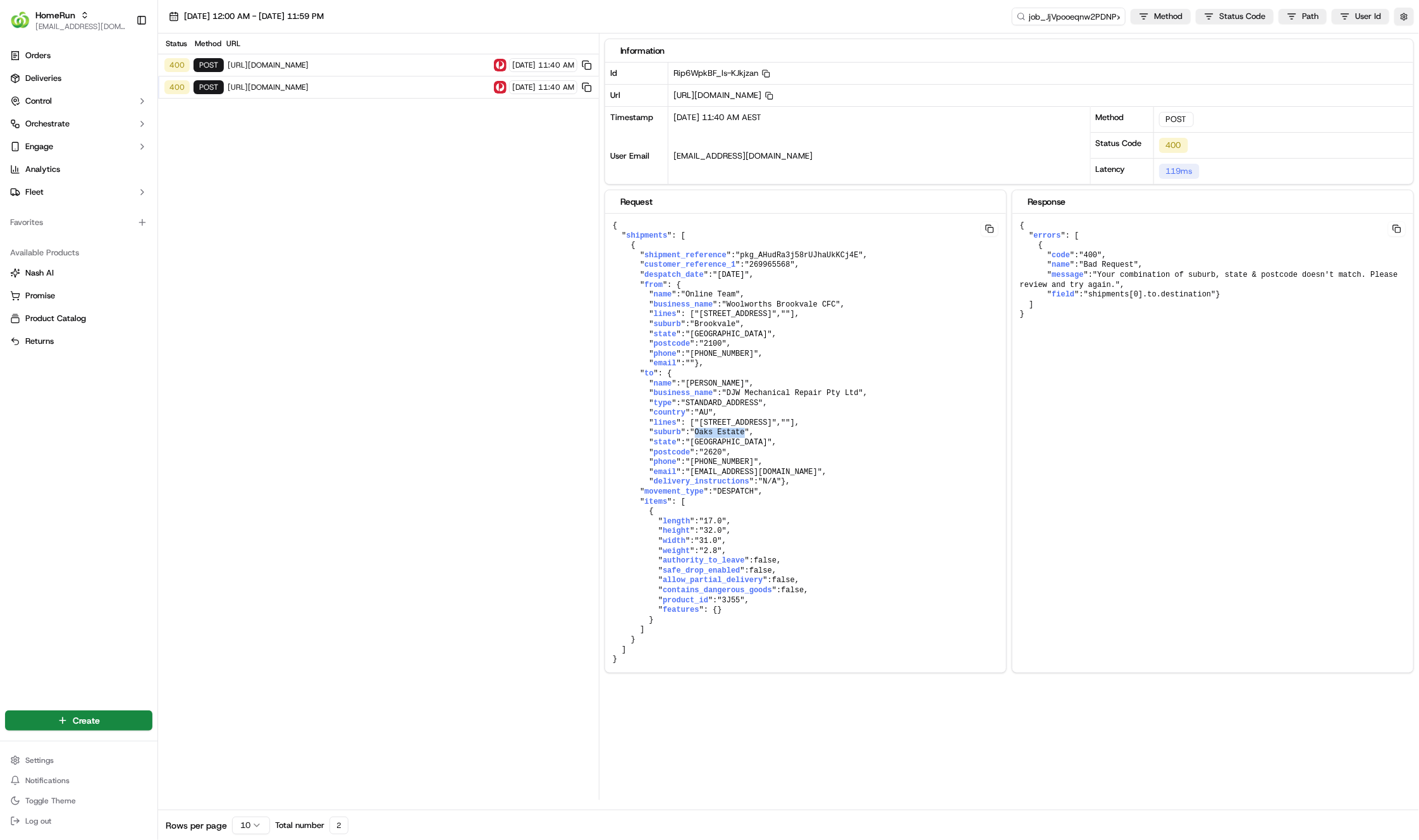
copy span "Oaks Estate"
click at [715, 513] on pre "{ " shipments ": [ { " shipment_reference ": "pkg_AHudRa3j58rUJhaUkKCj4E" , " c…" at bounding box center [805, 443] width 401 height 459
drag, startPoint x: 742, startPoint y: 521, endPoint x: 612, endPoint y: 497, distance: 132.2
click at [612, 497] on pre "{ " shipments ": [ { " shipment_reference ": "pkg_AHudRa3j58rUJhaUkKCj4E" , " c…" at bounding box center [805, 443] width 401 height 459
copy pre "" suburb ": "Oaks Estate" , " state ": "NSW" , " postcode ": "2620" ,"
